Goal: Task Accomplishment & Management: Use online tool/utility

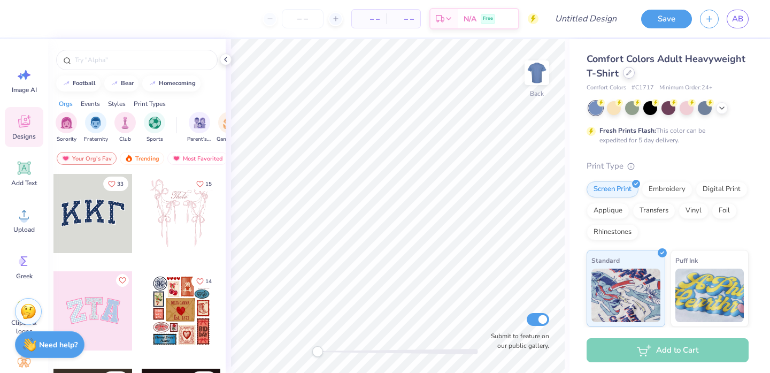
click at [625, 77] on div at bounding box center [629, 73] width 12 height 12
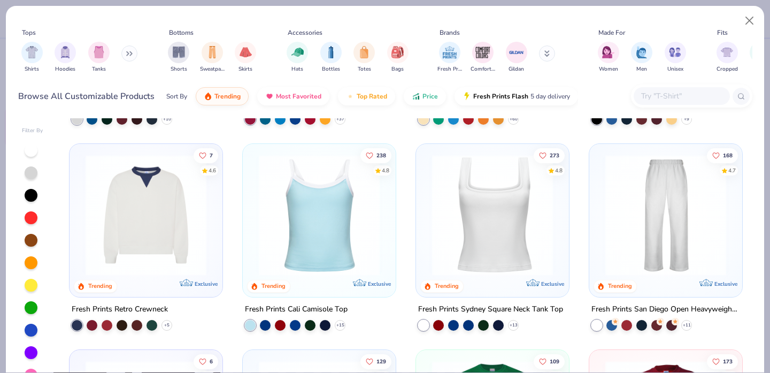
scroll to position [187, 0]
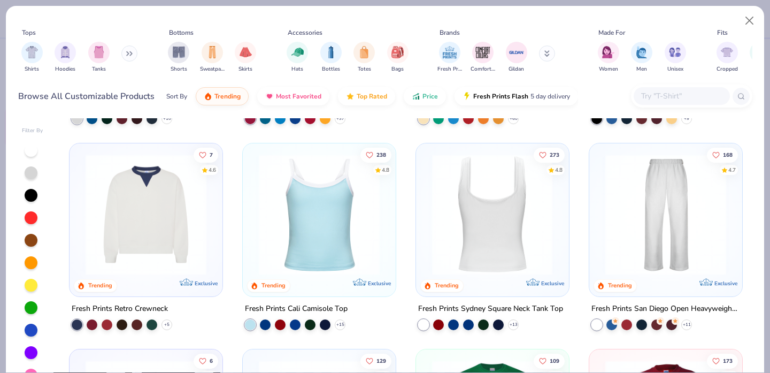
click at [427, 212] on img at bounding box center [361, 214] width 132 height 121
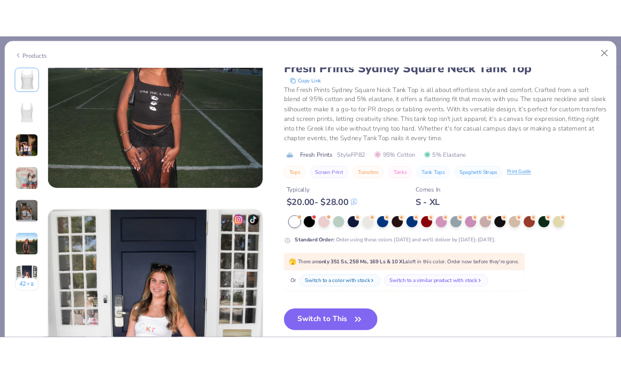
scroll to position [1660, 0]
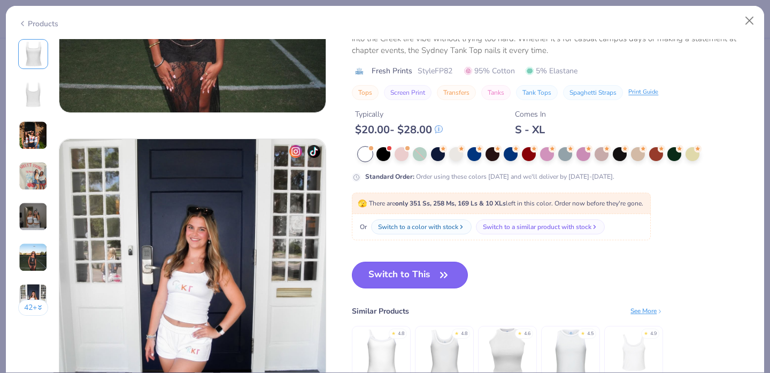
click at [429, 271] on button "Switch to This" at bounding box center [410, 275] width 116 height 27
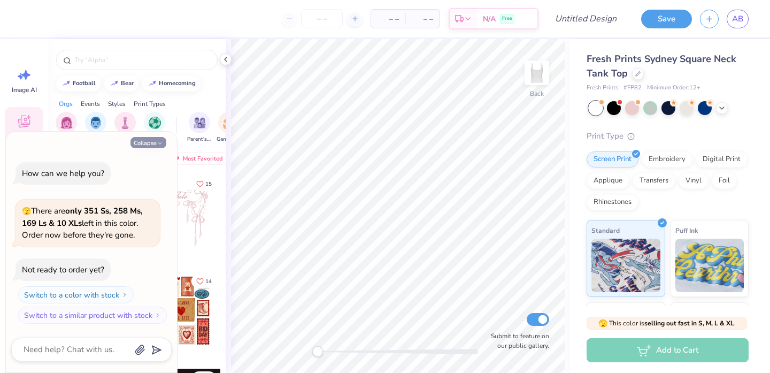
click at [146, 143] on button "Collapse" at bounding box center [149, 142] width 36 height 11
type textarea "x"
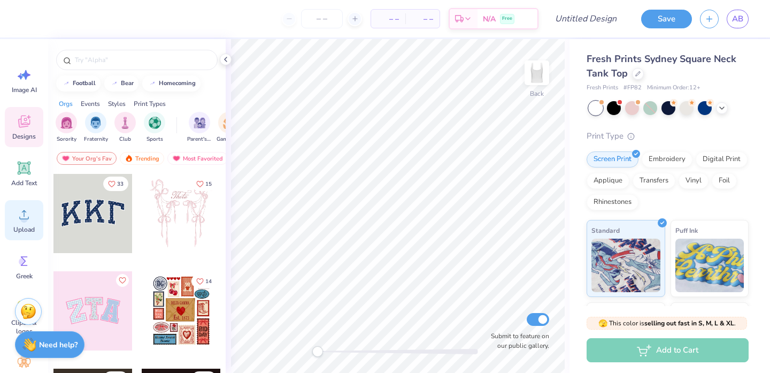
click at [20, 219] on icon at bounding box center [24, 215] width 16 height 16
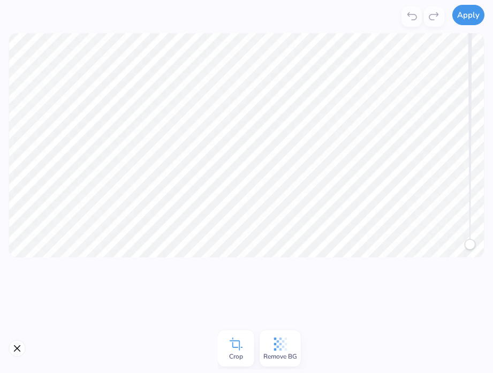
click at [469, 17] on button "Apply" at bounding box center [468, 15] width 32 height 20
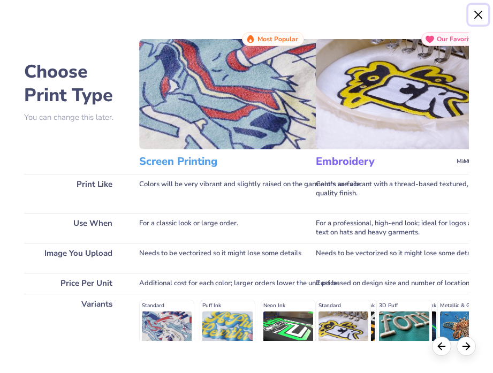
click at [478, 22] on button "Close" at bounding box center [478, 15] width 20 height 20
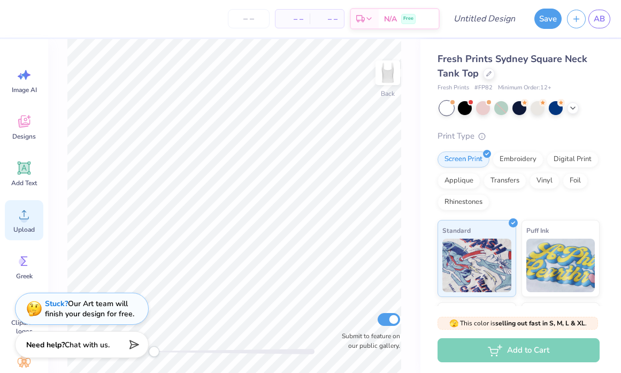
click at [26, 217] on circle at bounding box center [23, 218] width 7 height 7
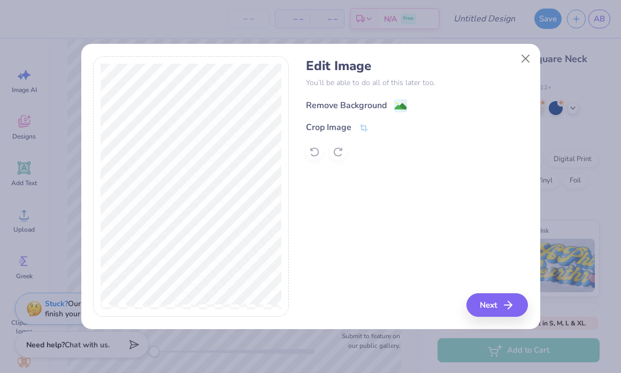
click at [398, 109] on image at bounding box center [401, 107] width 12 height 12
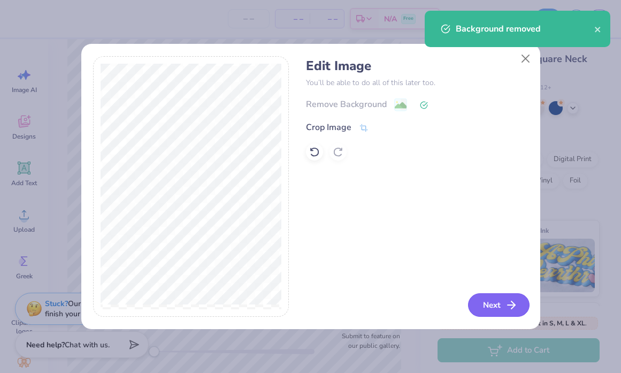
click at [508, 305] on line "button" at bounding box center [511, 305] width 7 height 0
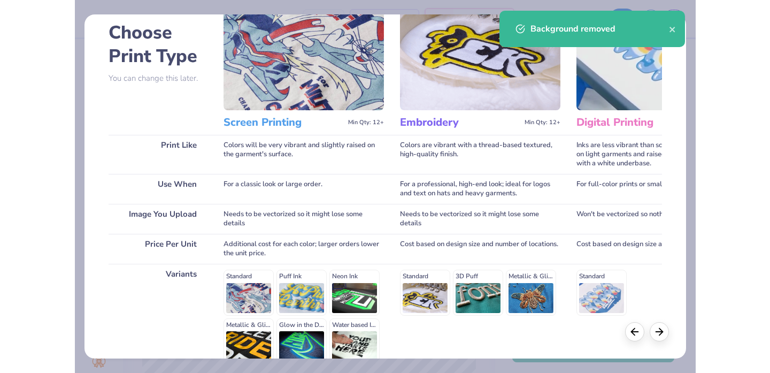
scroll to position [161, 0]
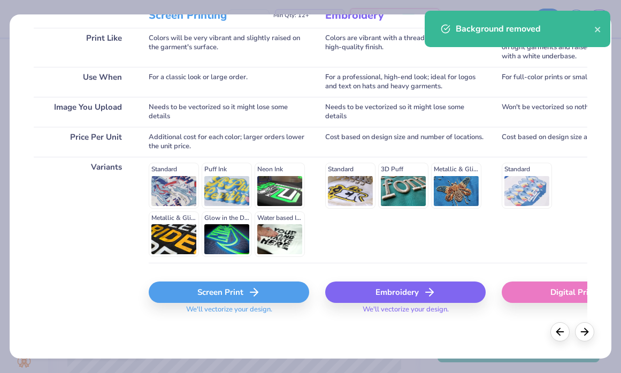
click at [246, 291] on div "Screen Print" at bounding box center [229, 291] width 161 height 21
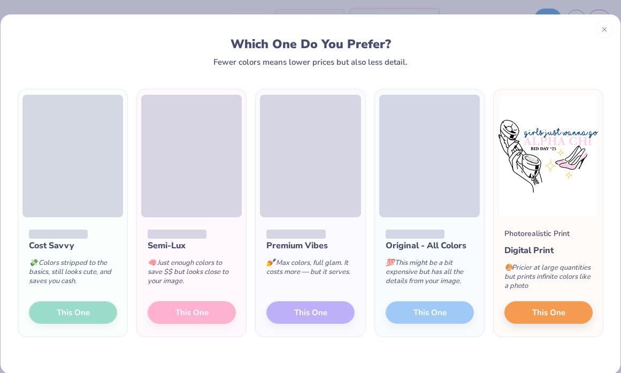
click at [70, 316] on div "Cost Savvy 💸 Colors stripped to the basics, still looks cute, and saves you cas…" at bounding box center [72, 276] width 109 height 119
click at [536, 313] on span "This One" at bounding box center [548, 311] width 33 height 12
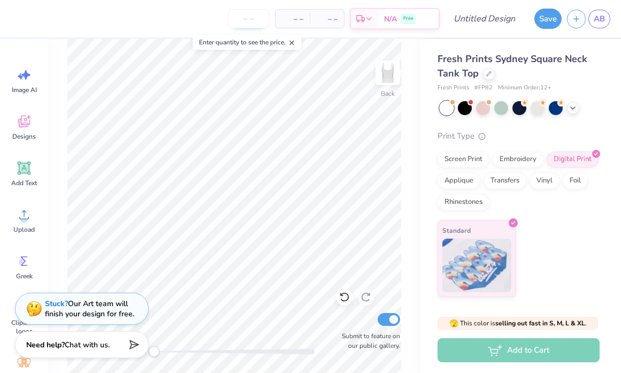
click at [249, 20] on input "number" at bounding box center [249, 18] width 42 height 19
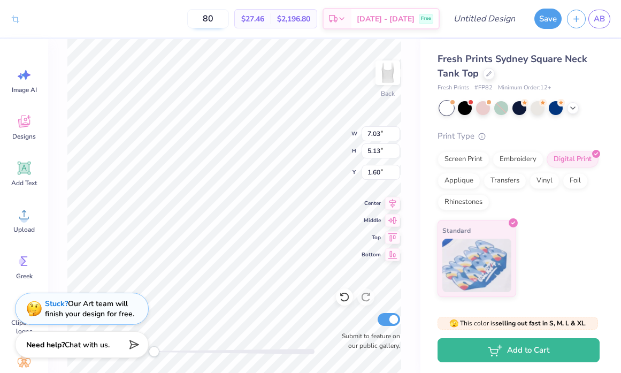
click at [220, 19] on input "80" at bounding box center [208, 18] width 42 height 19
click at [221, 19] on input "80" at bounding box center [208, 18] width 42 height 19
type input "90"
drag, startPoint x: 295, startPoint y: 17, endPoint x: 342, endPoint y: 18, distance: 47.6
click at [342, 18] on div "90 $27.43 Per Item $2,468.70 Total Est. Delivery Sep 21 - 24 Free" at bounding box center [233, 18] width 414 height 37
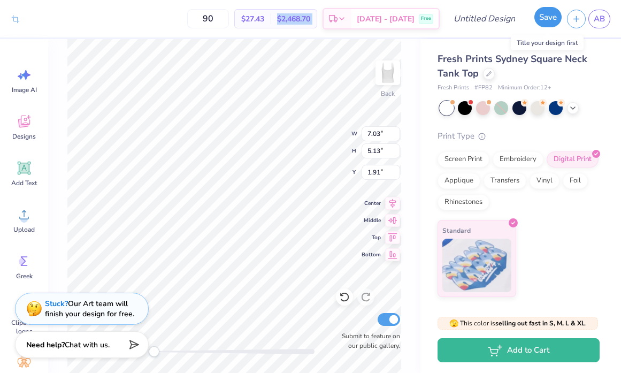
click at [554, 18] on button "Save" at bounding box center [548, 17] width 27 height 20
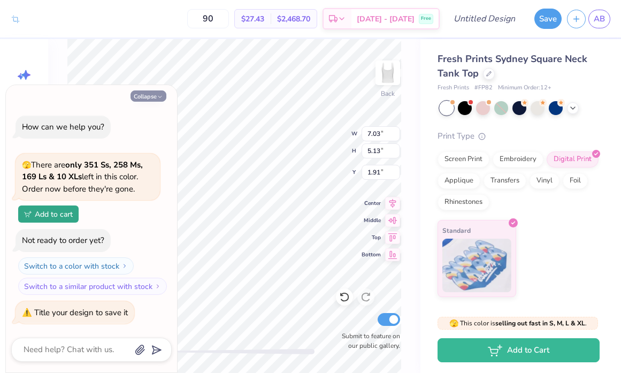
click at [150, 99] on button "Collapse" at bounding box center [149, 95] width 36 height 11
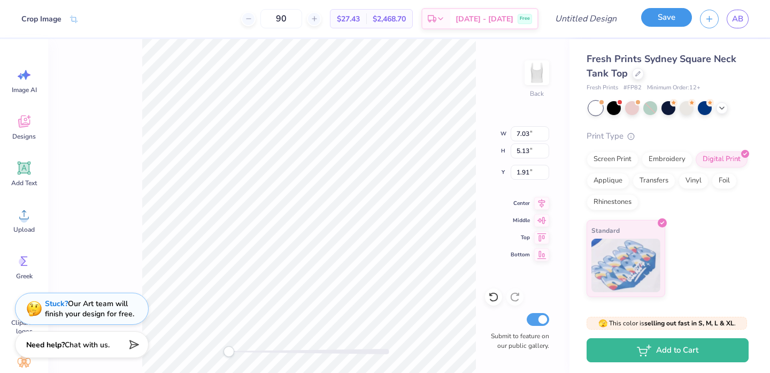
click at [662, 21] on button "Save" at bounding box center [667, 17] width 51 height 19
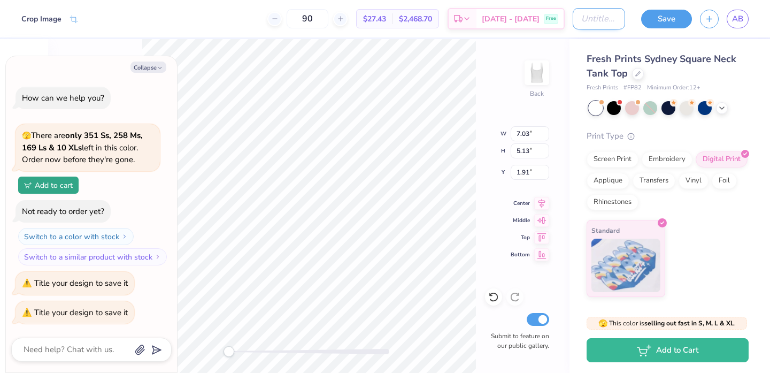
click at [573, 20] on input "Design Title" at bounding box center [599, 18] width 52 height 21
type textarea "x"
type input "B"
type textarea "x"
type input "Bi"
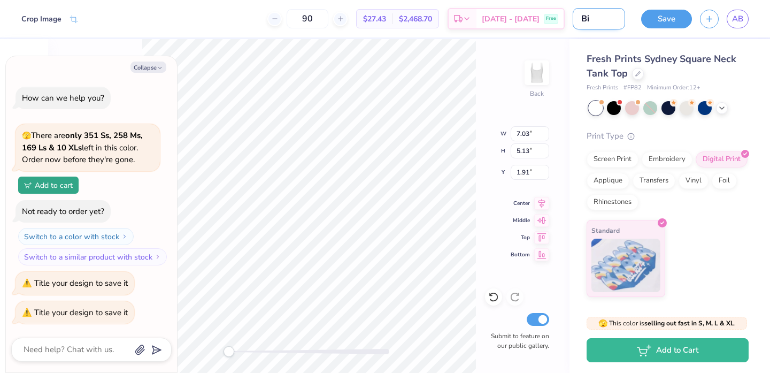
type textarea "x"
type input "Bid"
type textarea "x"
type input "Bid"
type textarea "x"
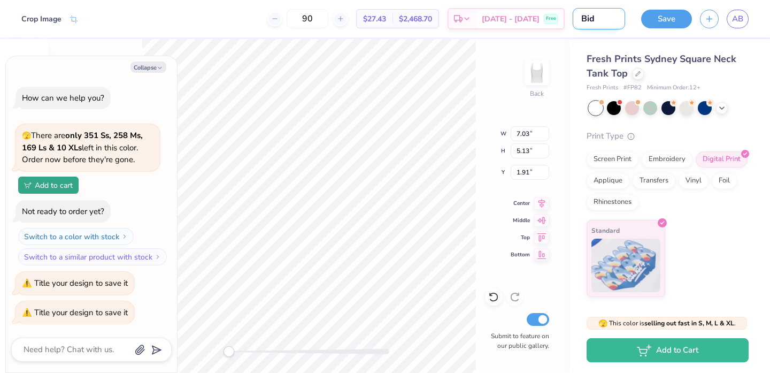
type input "Bid d"
type textarea "x"
type input "Bid da"
type textarea "x"
type input "Bid day"
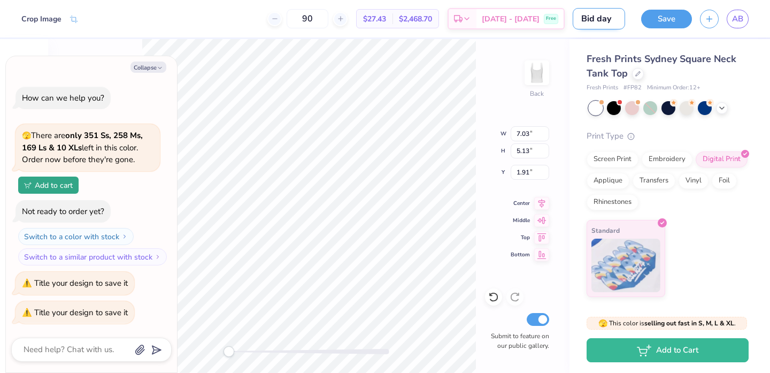
type textarea "x"
type input "Bid day"
type textarea "x"
type input "Bid day i"
type textarea "x"
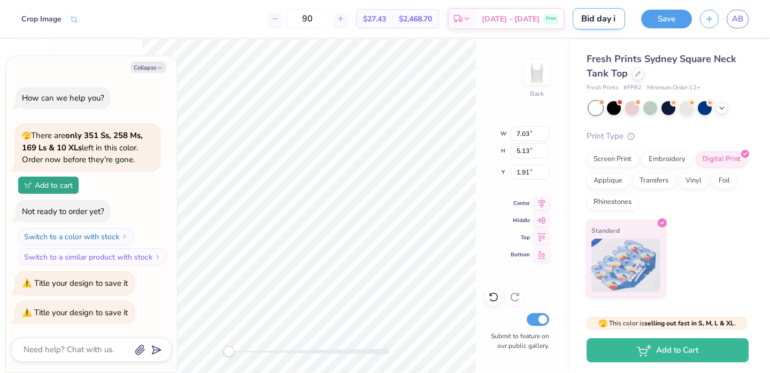
type input "Bid day id"
type textarea "x"
type input "Bid day ide"
type textarea "x"
type input "Bid day idea"
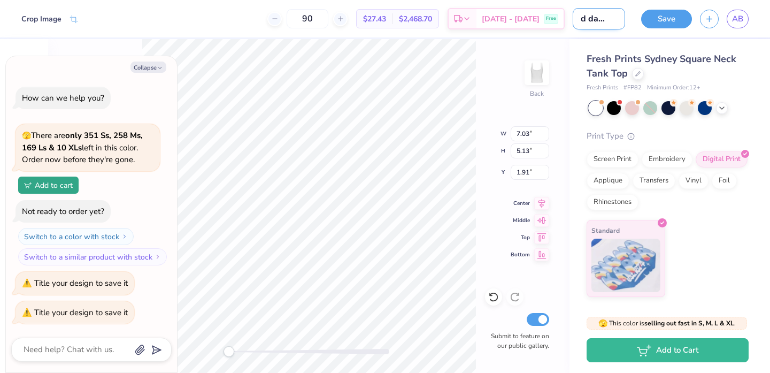
type textarea "x"
type input "Bid day idea"
click at [140, 70] on button "Collapse" at bounding box center [149, 67] width 36 height 11
type textarea "x"
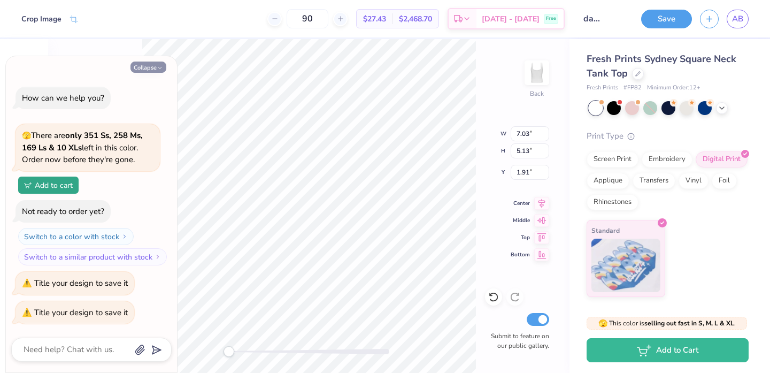
scroll to position [0, 0]
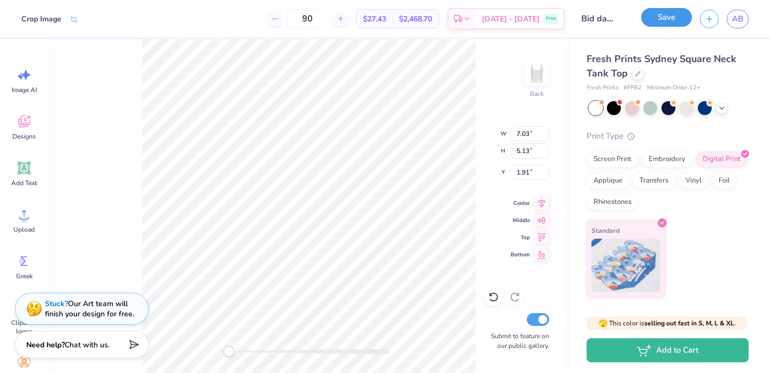
click at [674, 24] on button "Save" at bounding box center [667, 17] width 51 height 19
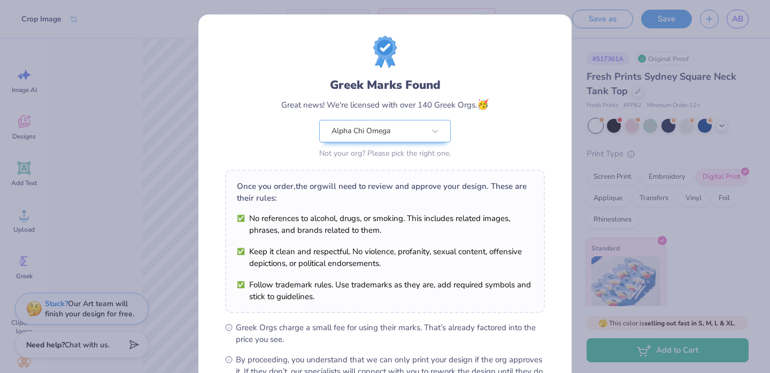
scroll to position [128, 0]
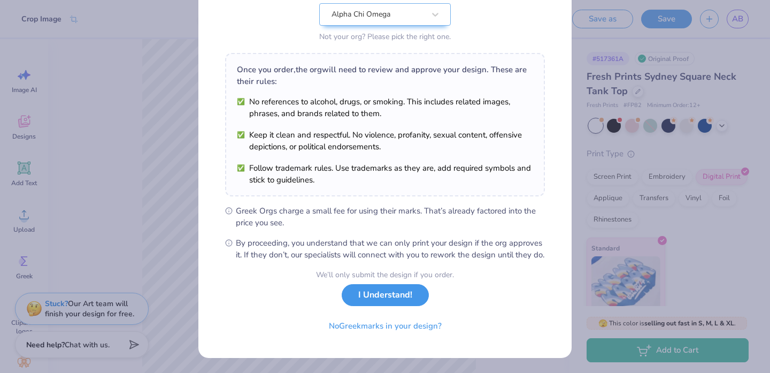
click at [400, 298] on button "I Understand!" at bounding box center [385, 295] width 87 height 22
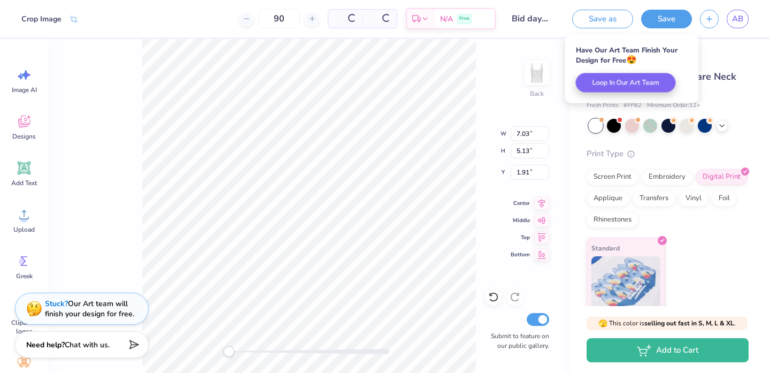
scroll to position [0, 0]
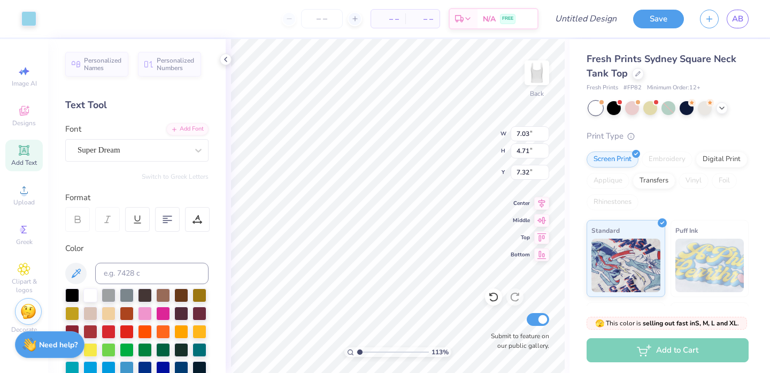
scroll to position [78, 0]
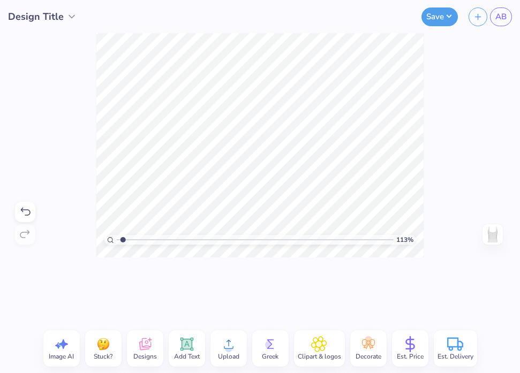
type input "1"
